Goal: Book appointment/travel/reservation

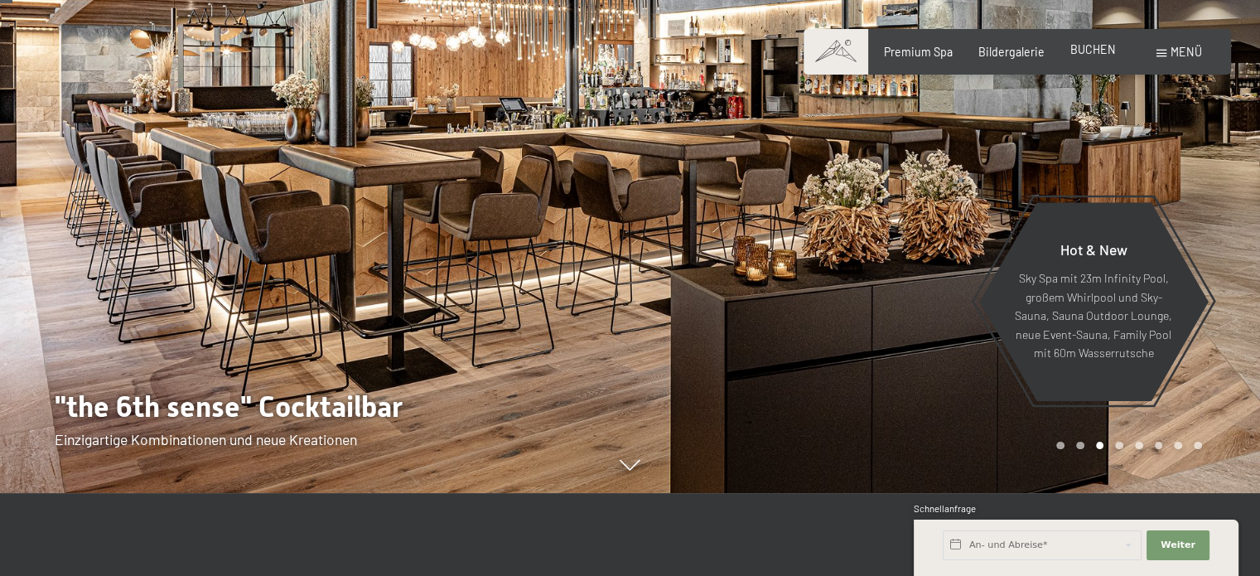
click at [1097, 46] on span "BUCHEN" at bounding box center [1093, 49] width 46 height 14
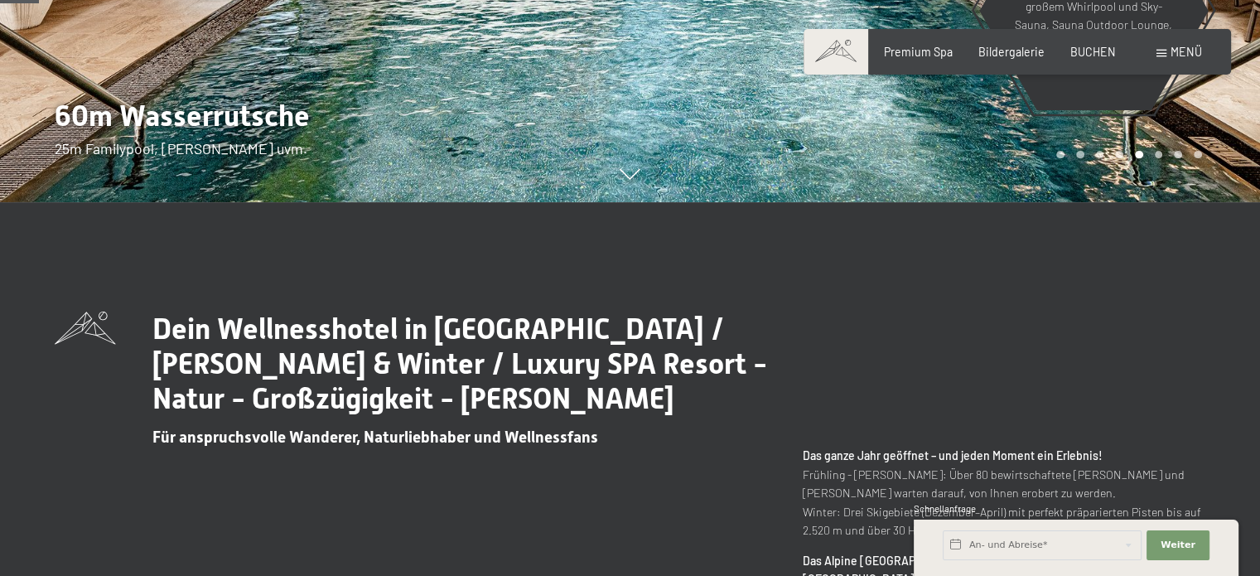
scroll to position [248, 0]
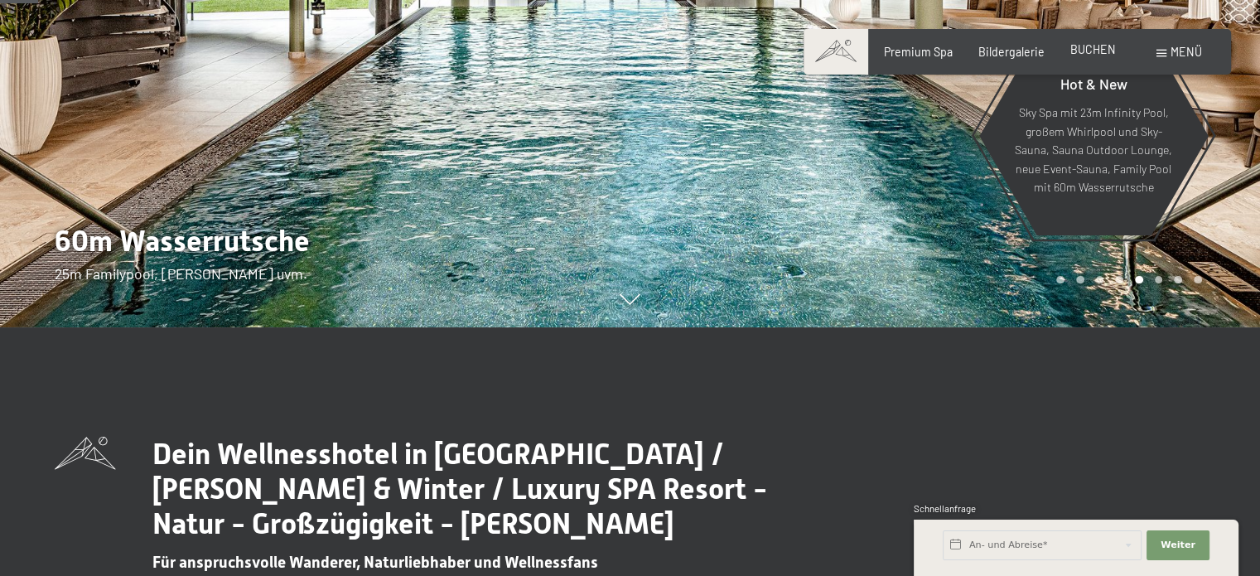
click at [1078, 54] on span "BUCHEN" at bounding box center [1093, 49] width 46 height 14
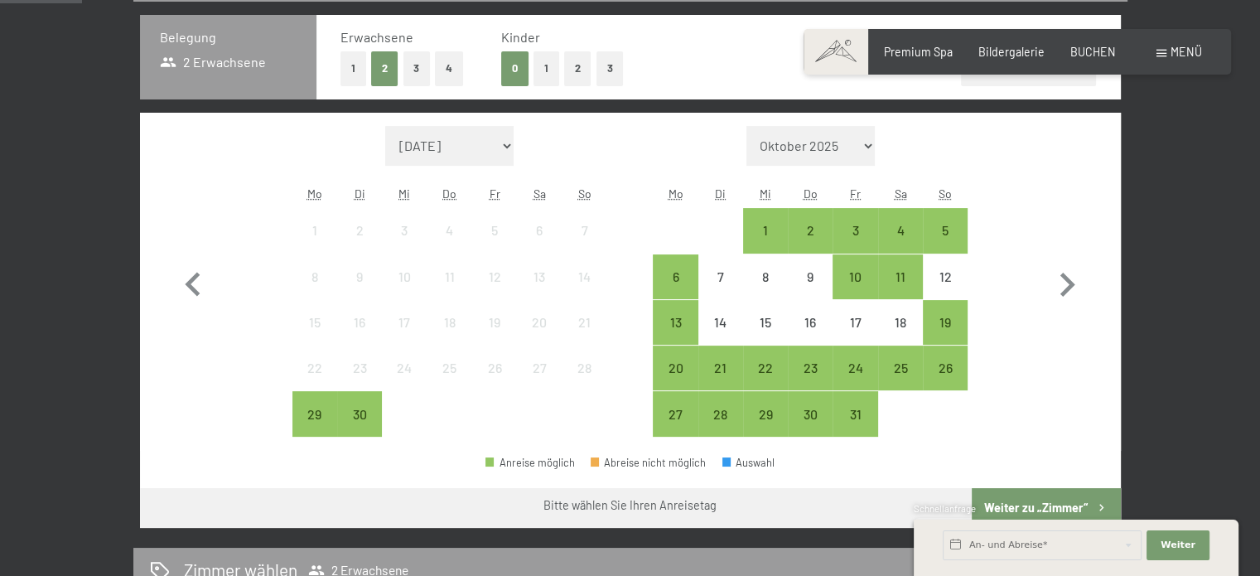
scroll to position [371, 0]
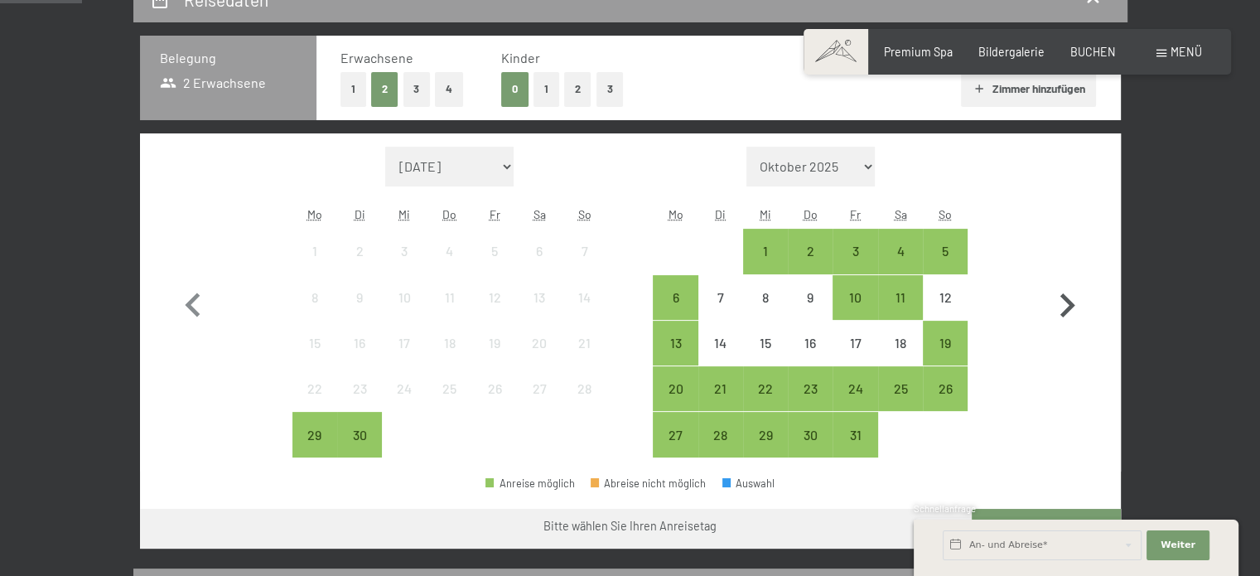
click at [1066, 296] on icon "button" at bounding box center [1067, 306] width 48 height 48
select select "2025-10-01"
select select "2025-11-01"
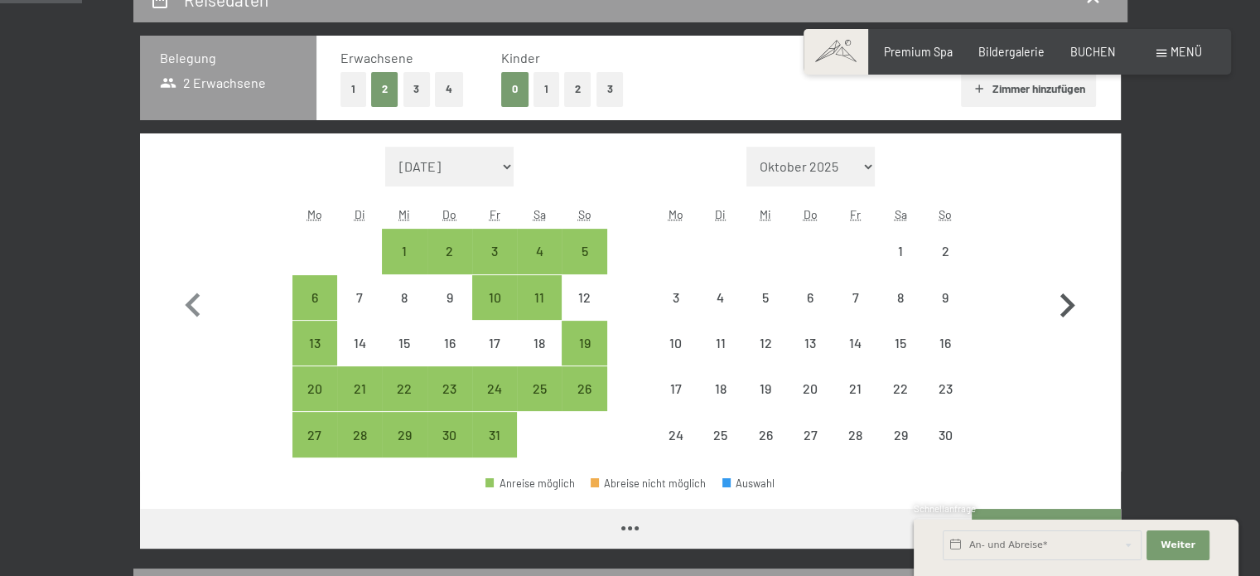
click at [1066, 296] on icon "button" at bounding box center [1067, 306] width 48 height 48
select select "2025-11-01"
select select "2025-12-01"
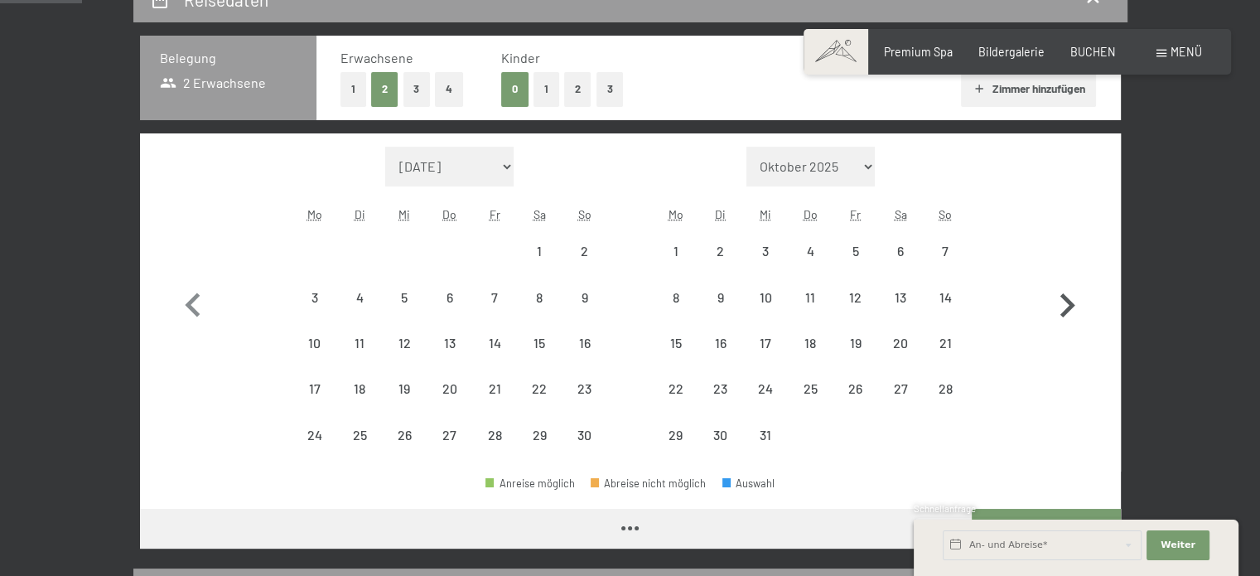
click at [1066, 296] on icon "button" at bounding box center [1067, 306] width 48 height 48
select select "2025-12-01"
select select "2026-01-01"
click at [1066, 296] on icon "button" at bounding box center [1067, 306] width 48 height 48
select select "2026-01-01"
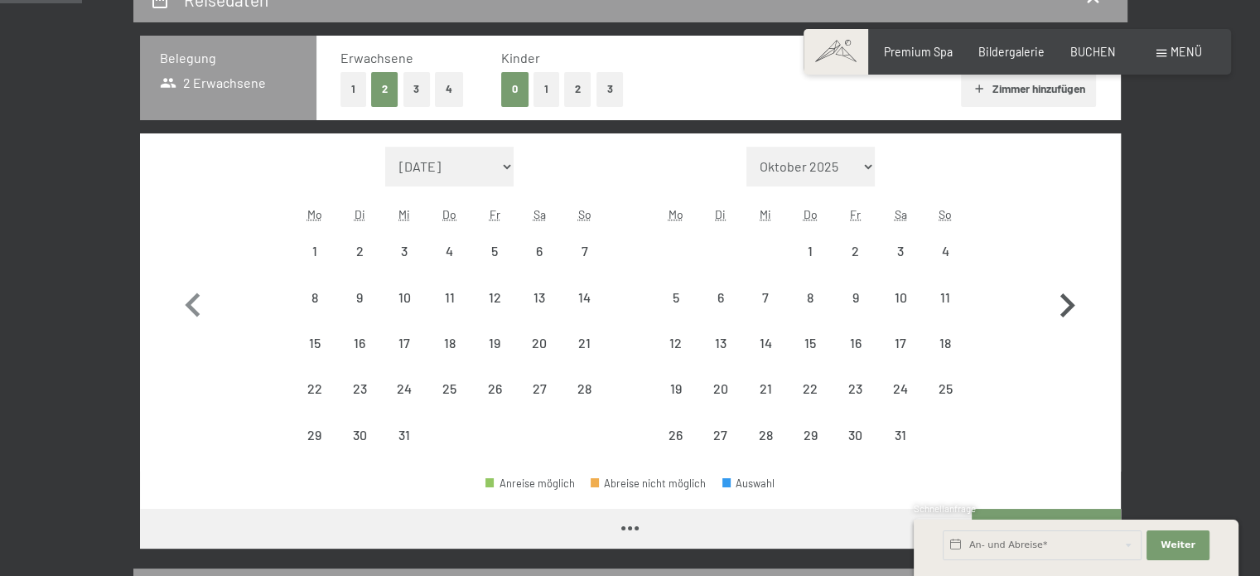
select select "2026-02-01"
select select "2026-01-01"
select select "2026-02-01"
select select "2026-01-01"
select select "2026-02-01"
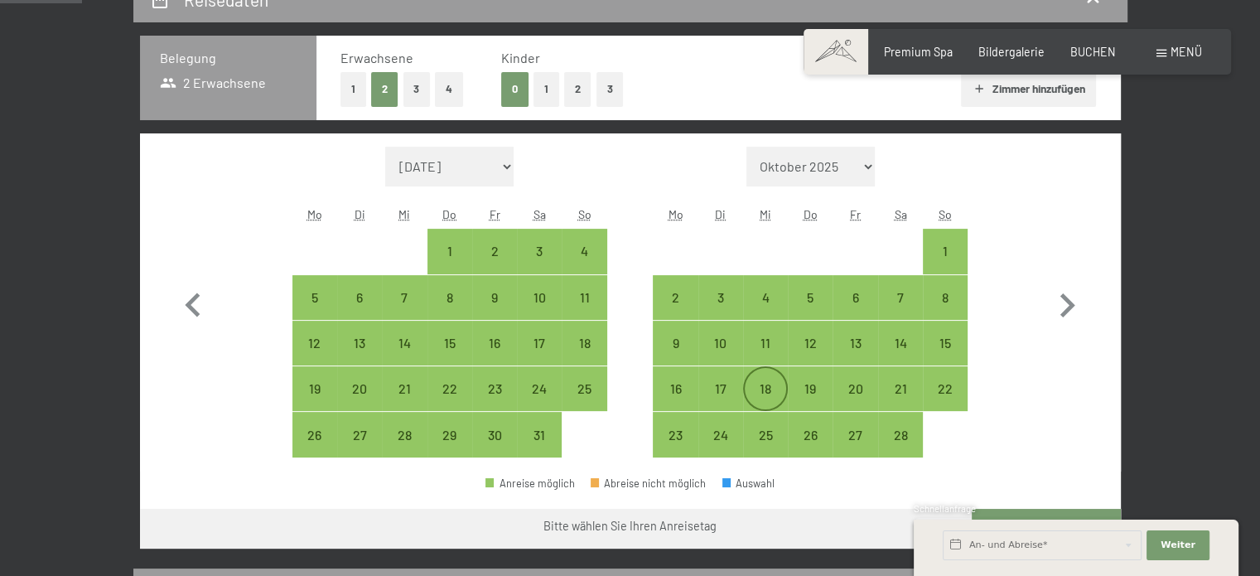
click at [767, 390] on div "18" at bounding box center [765, 402] width 41 height 41
select select "2026-01-01"
select select "2026-02-01"
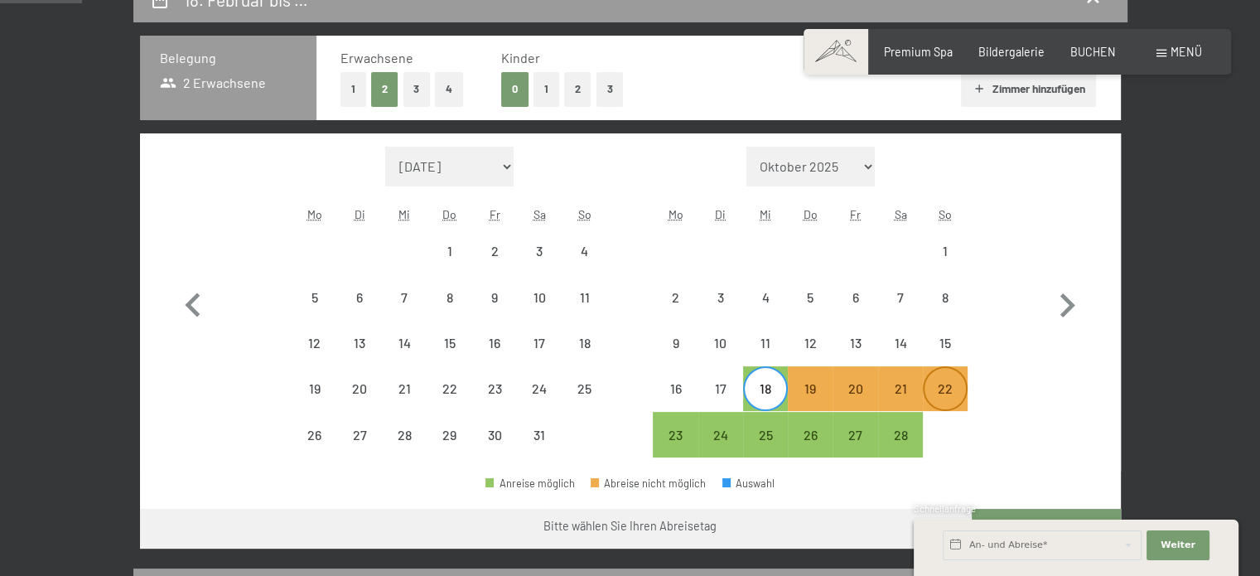
click at [938, 387] on div "22" at bounding box center [944, 402] width 41 height 41
select select "2026-01-01"
select select "2026-02-01"
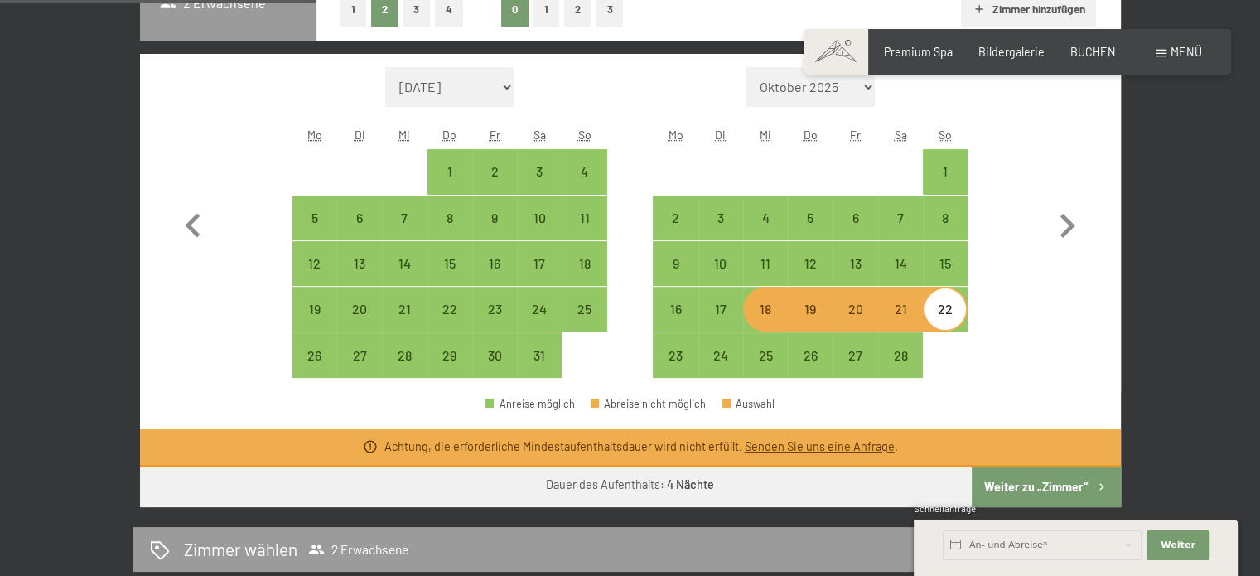
scroll to position [537, 0]
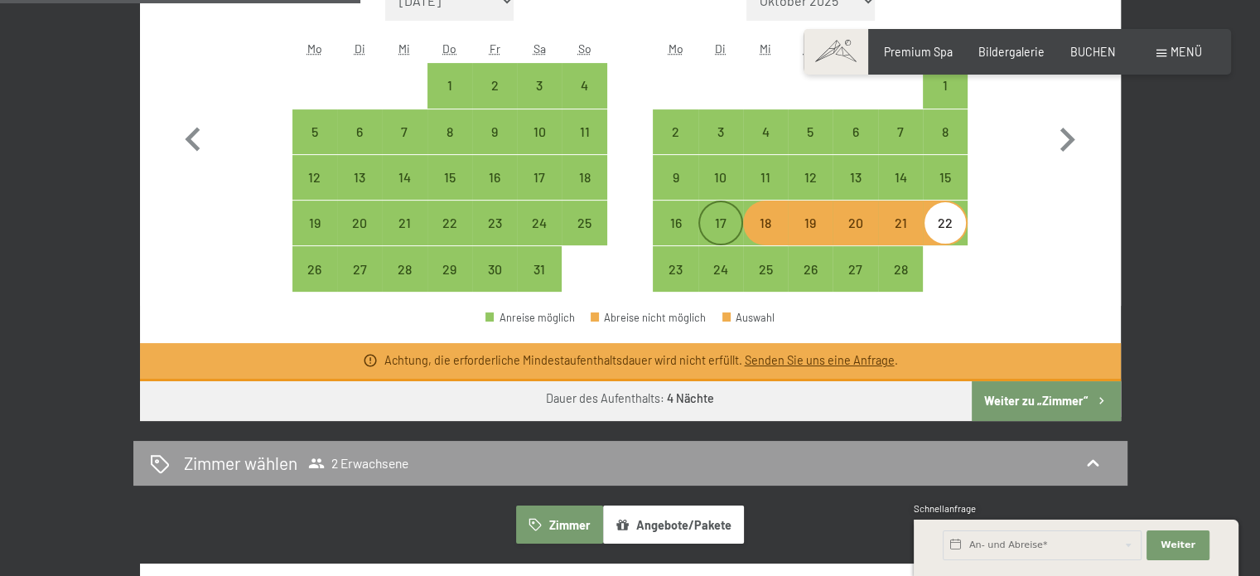
click at [712, 221] on div "17" at bounding box center [720, 236] width 41 height 41
select select "2026-01-01"
select select "2026-02-01"
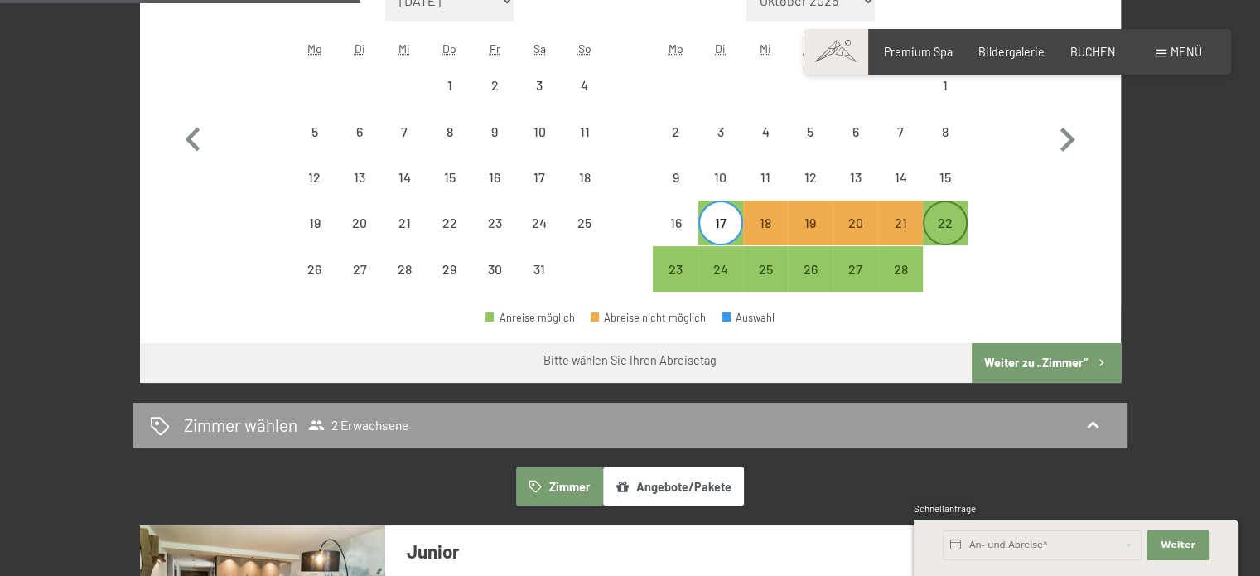
click at [955, 224] on div "22" at bounding box center [944, 236] width 41 height 41
select select "2026-01-01"
select select "2026-02-01"
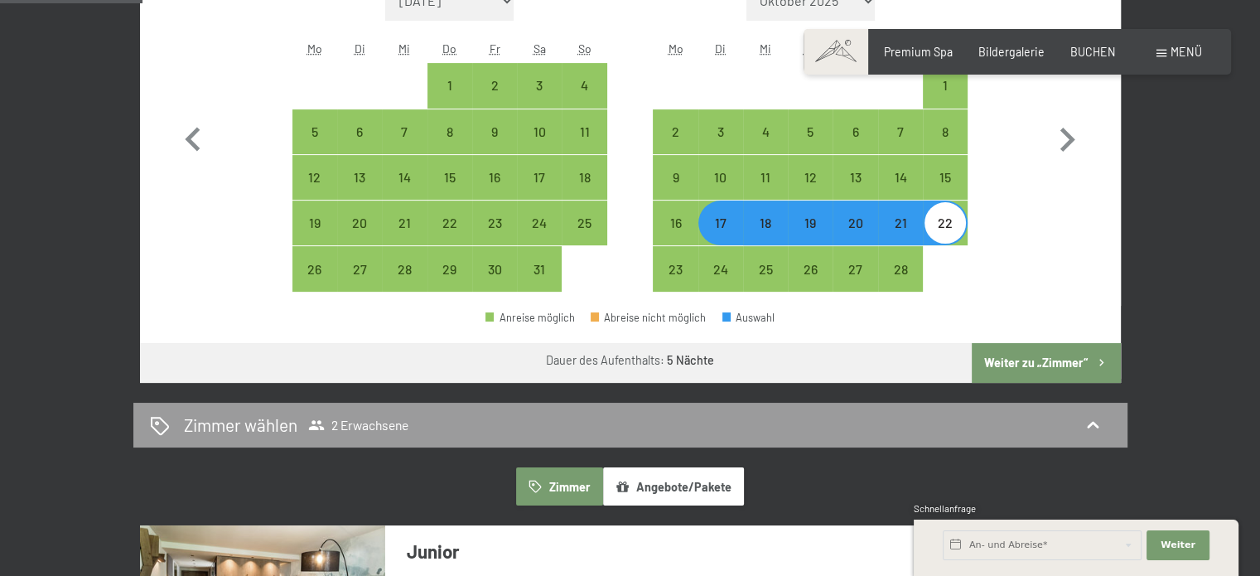
scroll to position [454, 0]
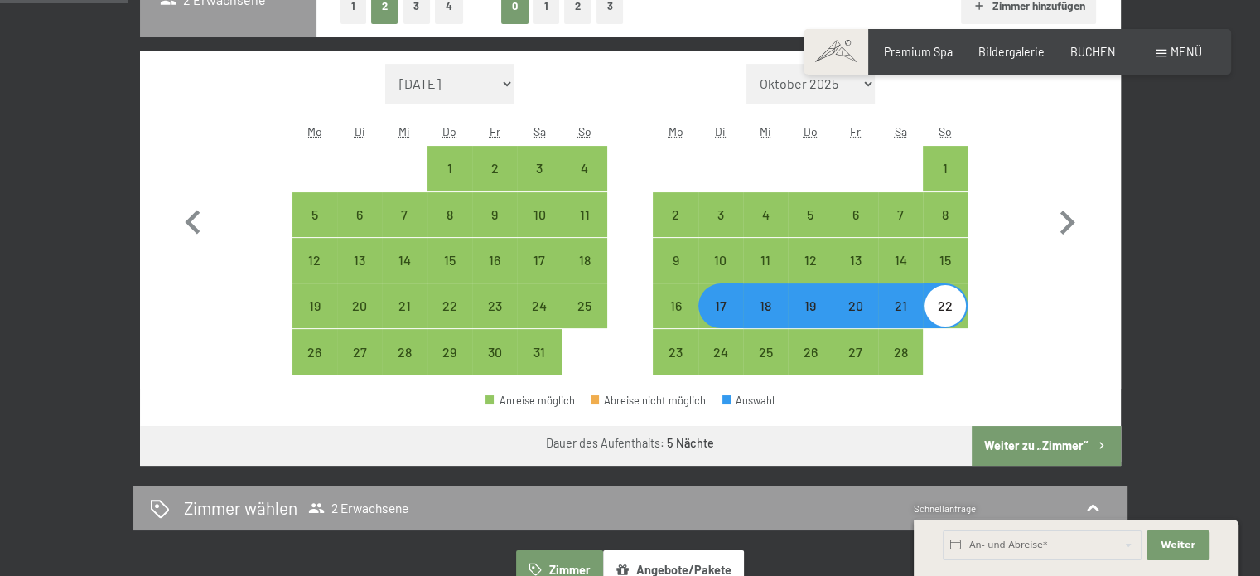
click at [775, 304] on div "18" at bounding box center [765, 319] width 41 height 41
select select "2026-01-01"
select select "2026-02-01"
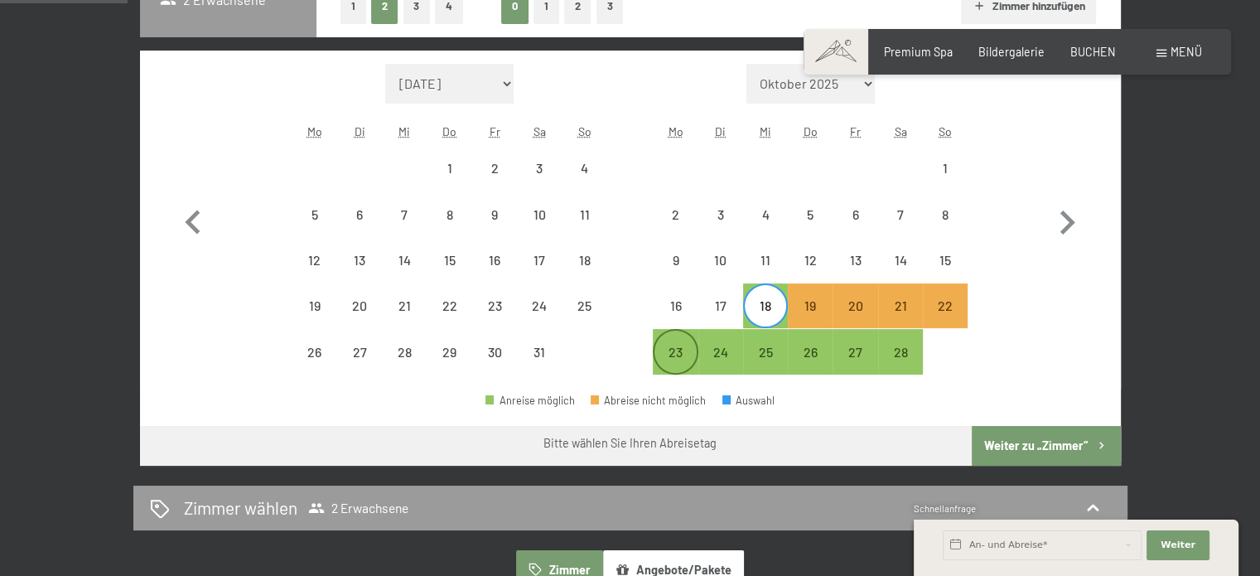
click at [661, 350] on div "23" at bounding box center [674, 365] width 41 height 41
select select "2026-01-01"
select select "2026-02-01"
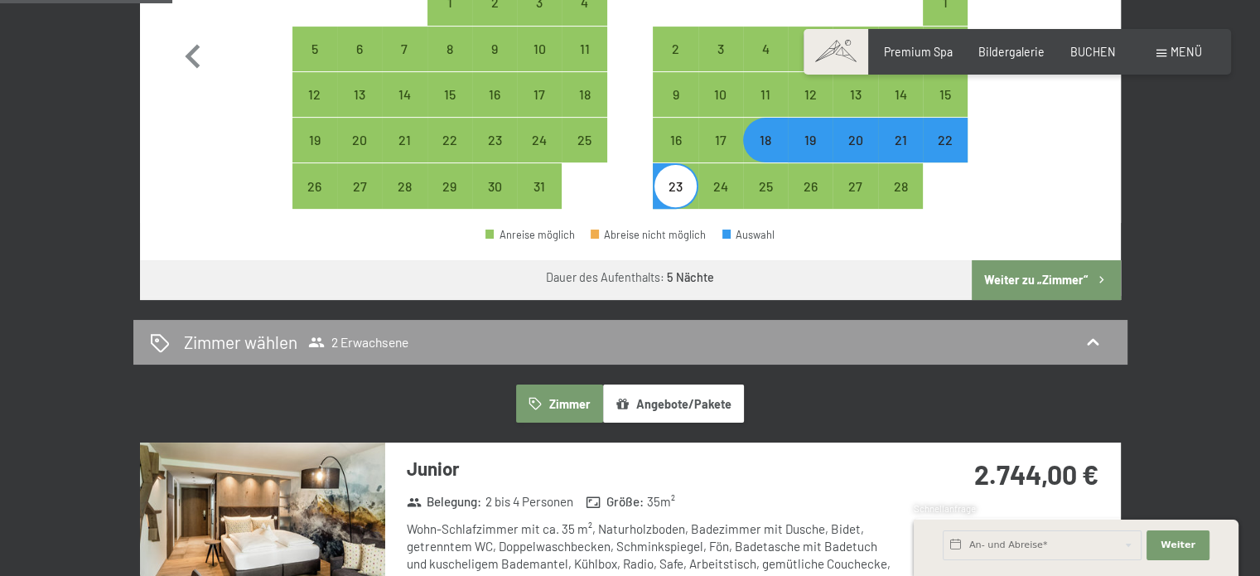
scroll to position [537, 0]
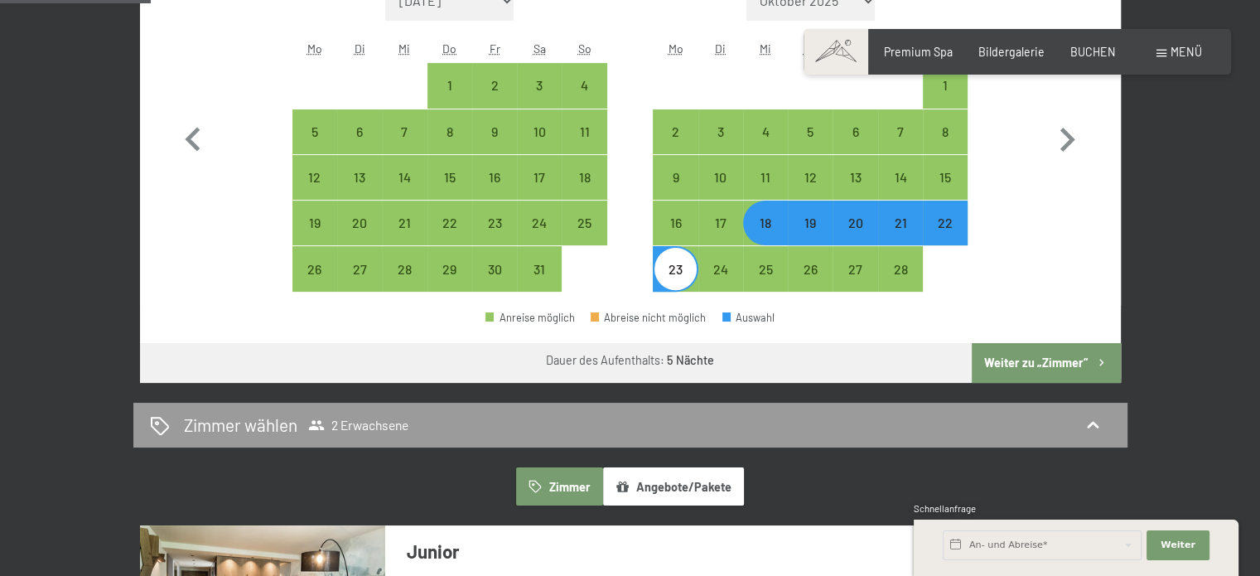
click at [778, 223] on div "18" at bounding box center [765, 236] width 41 height 41
select select "2026-01-01"
select select "2026-02-01"
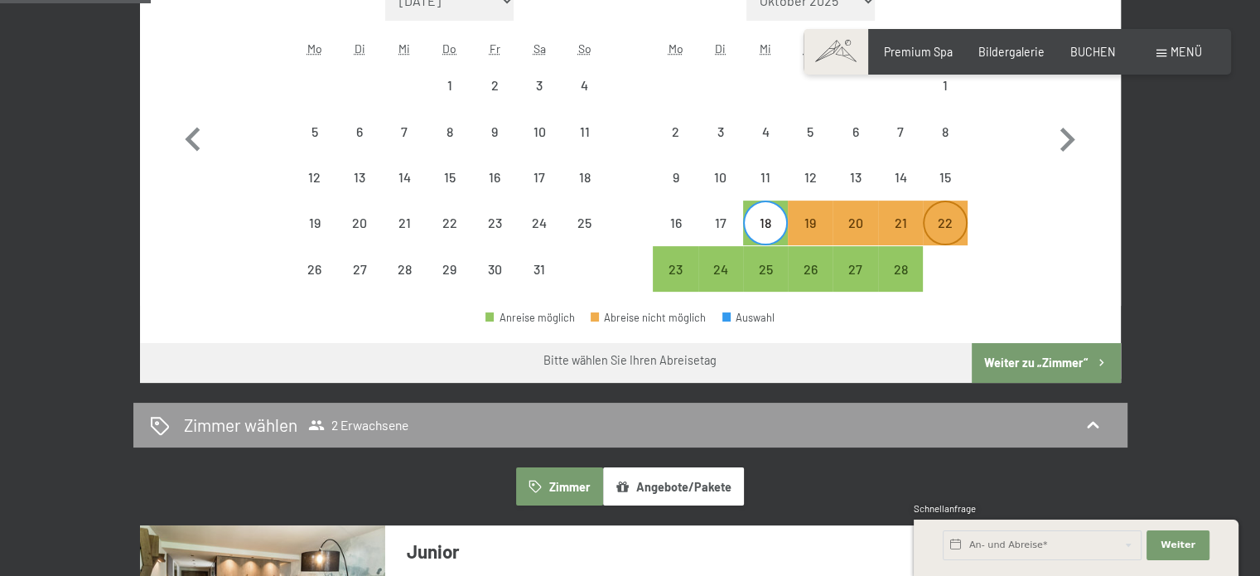
click at [941, 218] on div "22" at bounding box center [944, 236] width 41 height 41
select select "2026-01-01"
select select "2026-02-01"
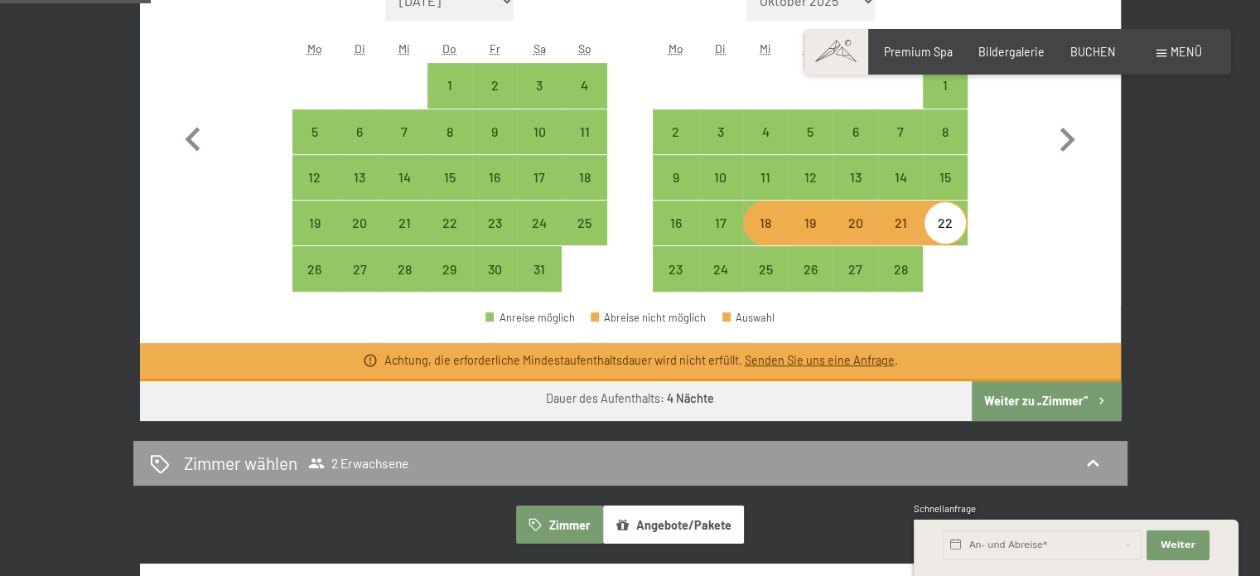
click at [769, 224] on div "18" at bounding box center [765, 236] width 41 height 41
select select "2026-01-01"
select select "2026-02-01"
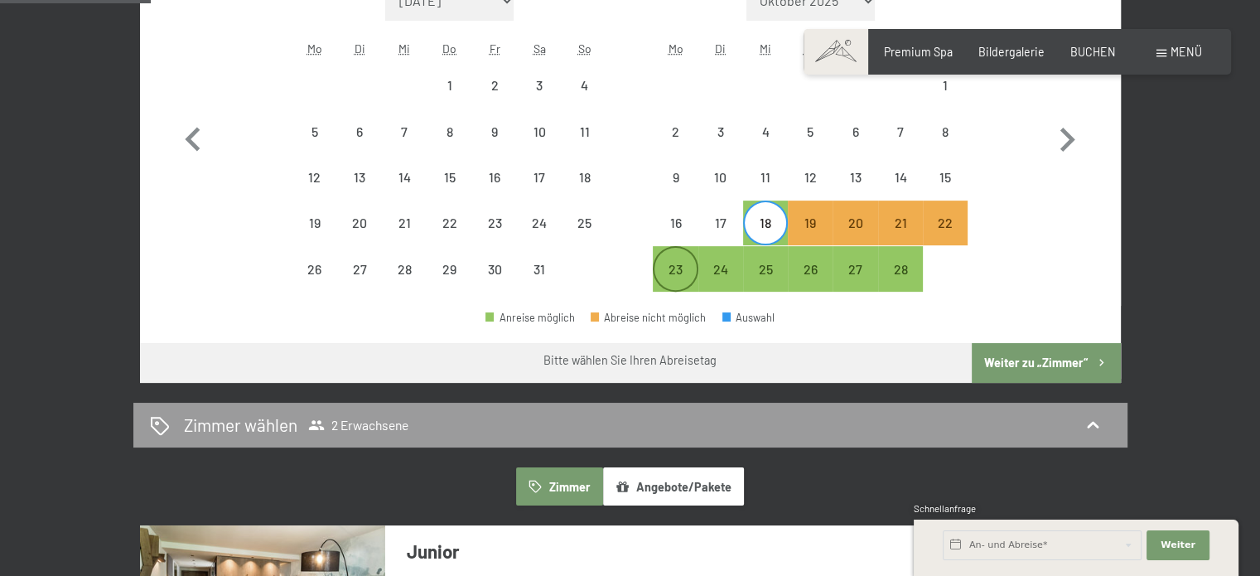
click at [674, 268] on div "23" at bounding box center [674, 283] width 41 height 41
select select "2026-01-01"
select select "2026-02-01"
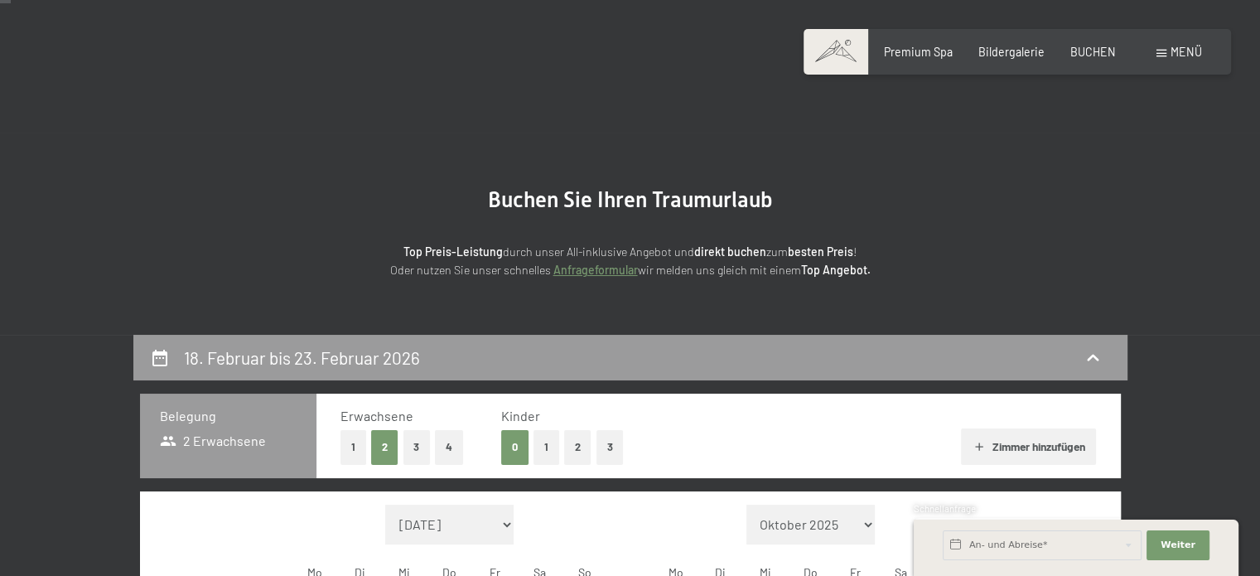
scroll to position [0, 0]
